Goal: Go to known website: Go to known website

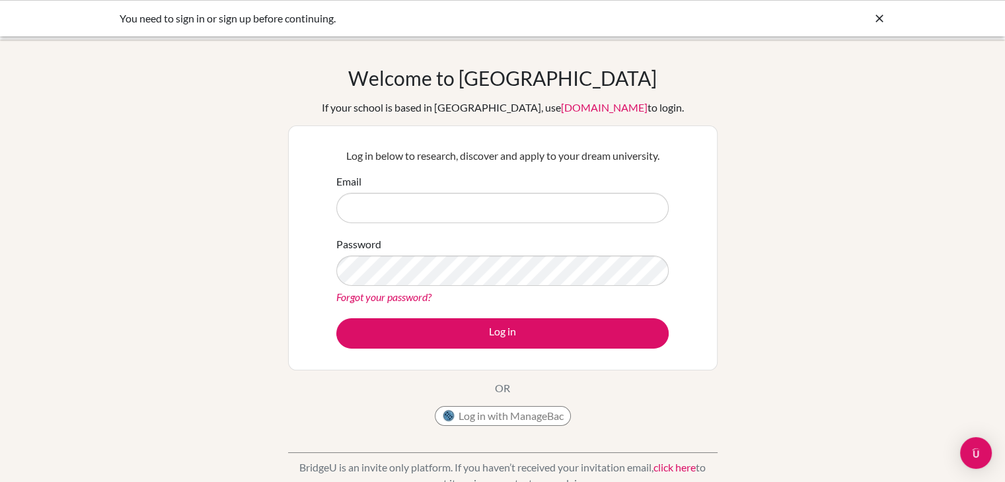
click at [567, 213] on input "Email" at bounding box center [502, 208] width 332 height 30
type input "[EMAIL_ADDRESS][DOMAIN_NAME]"
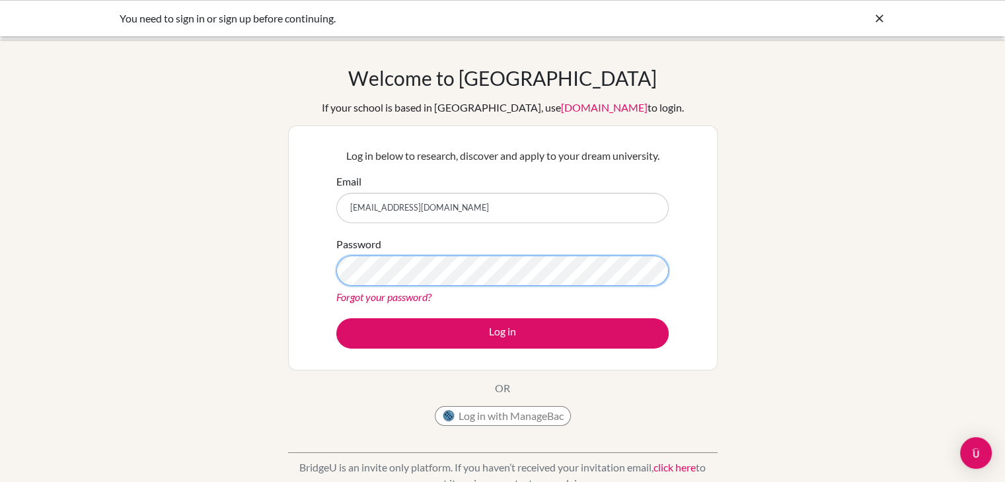
click at [336, 318] on button "Log in" at bounding box center [502, 333] width 332 height 30
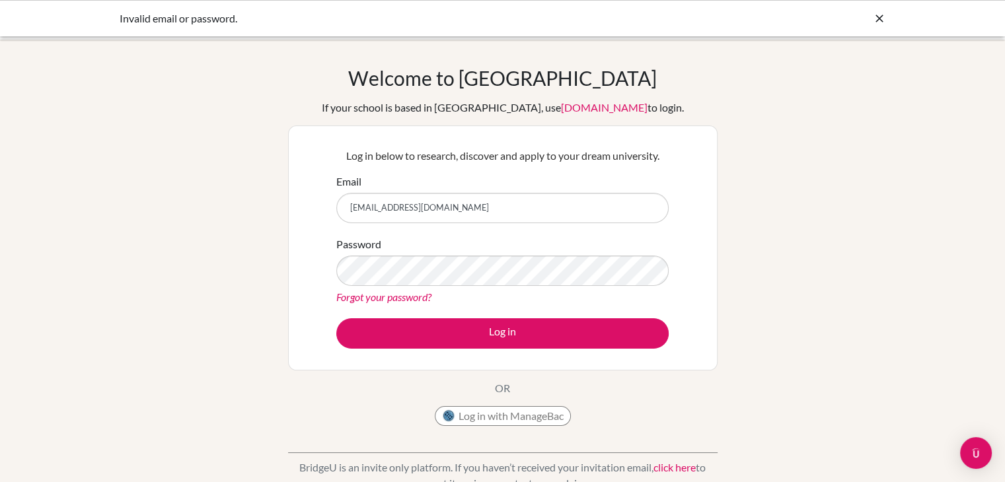
click at [336, 318] on button "Log in" at bounding box center [502, 333] width 332 height 30
click at [519, 419] on button "Log in with ManageBac" at bounding box center [503, 416] width 136 height 20
